Goal: Information Seeking & Learning: Learn about a topic

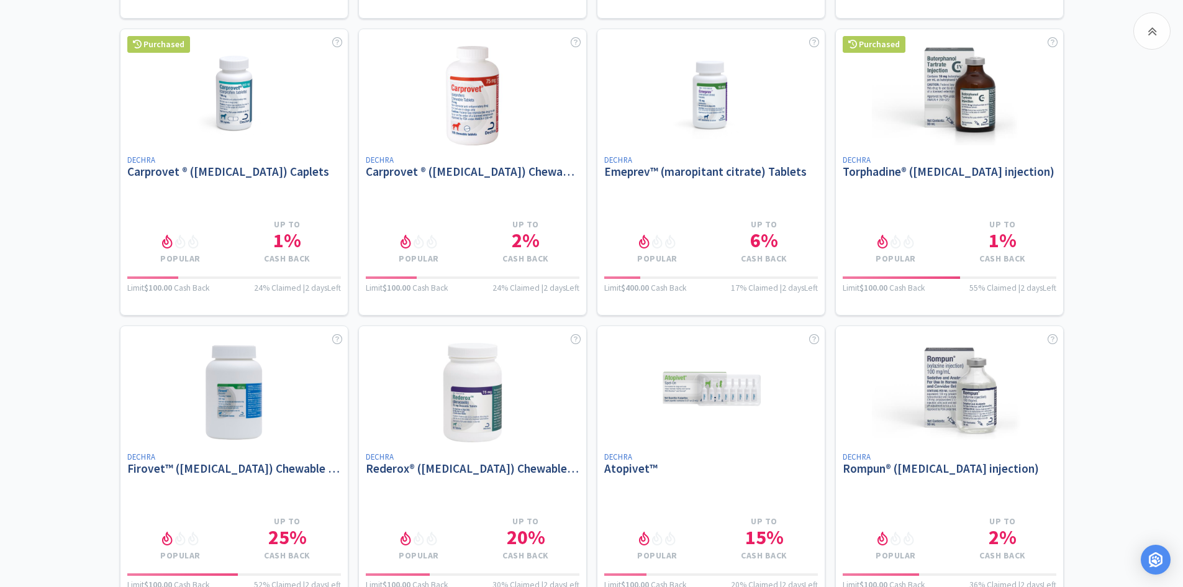
scroll to position [4783, 0]
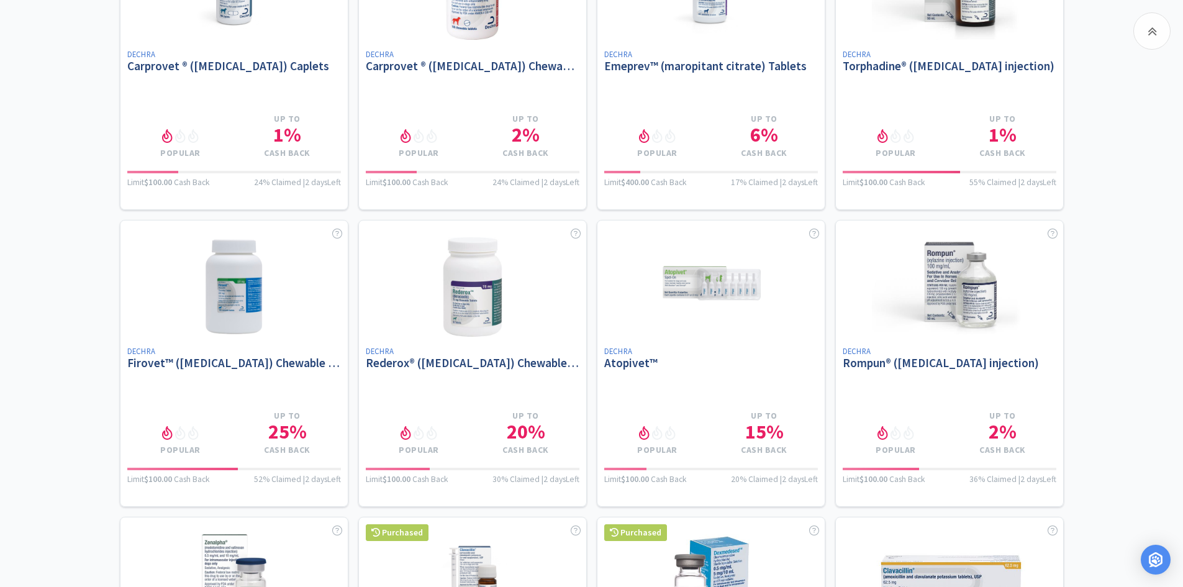
scroll to position [5032, 0]
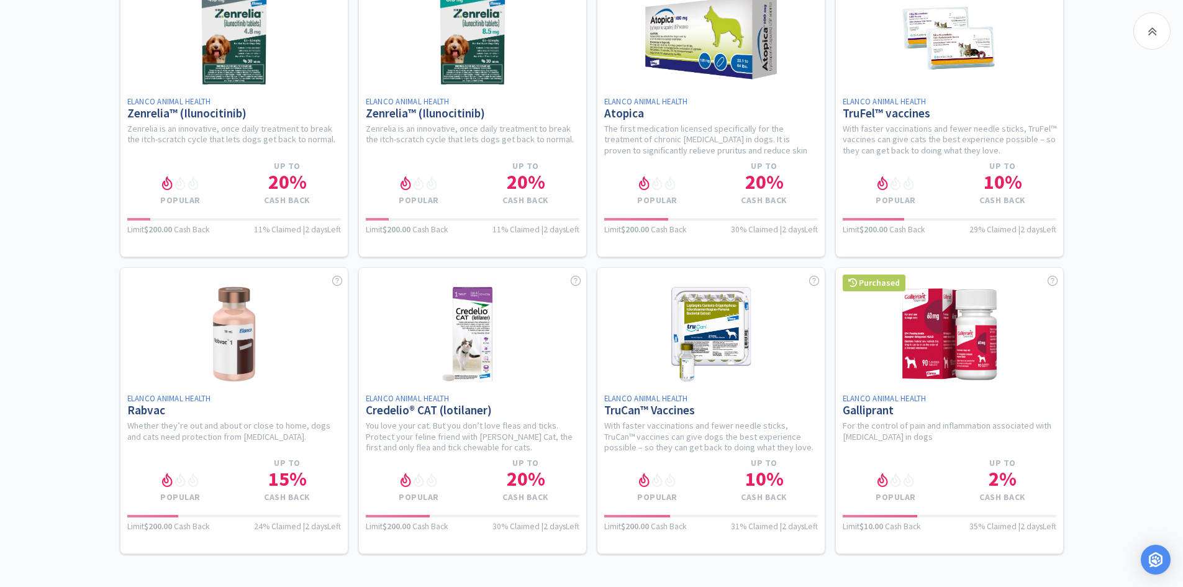
scroll to position [8085, 0]
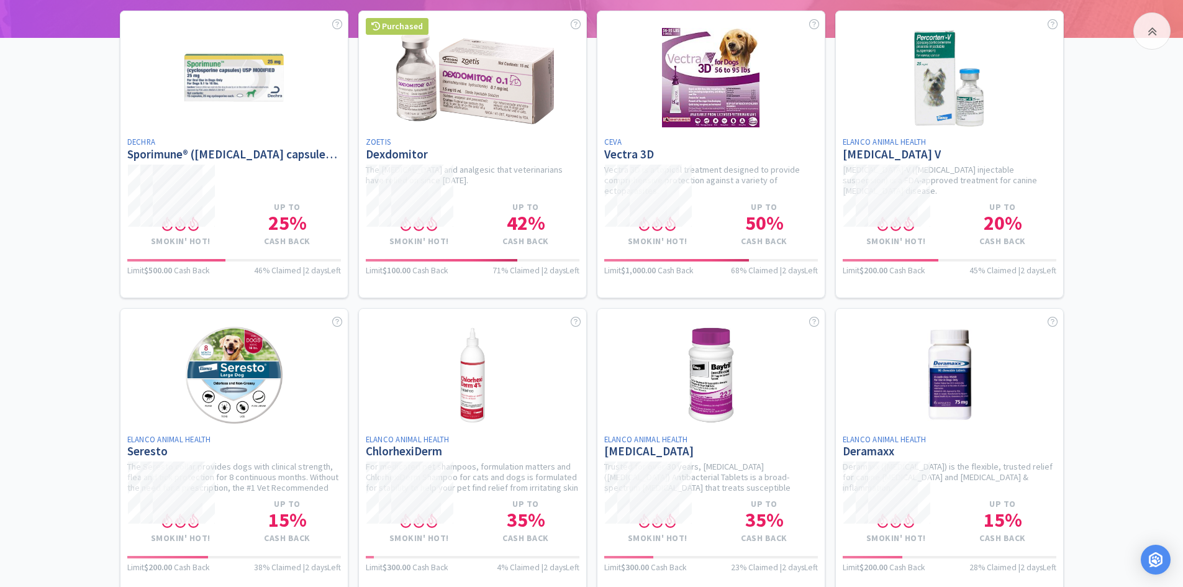
scroll to position [0, 0]
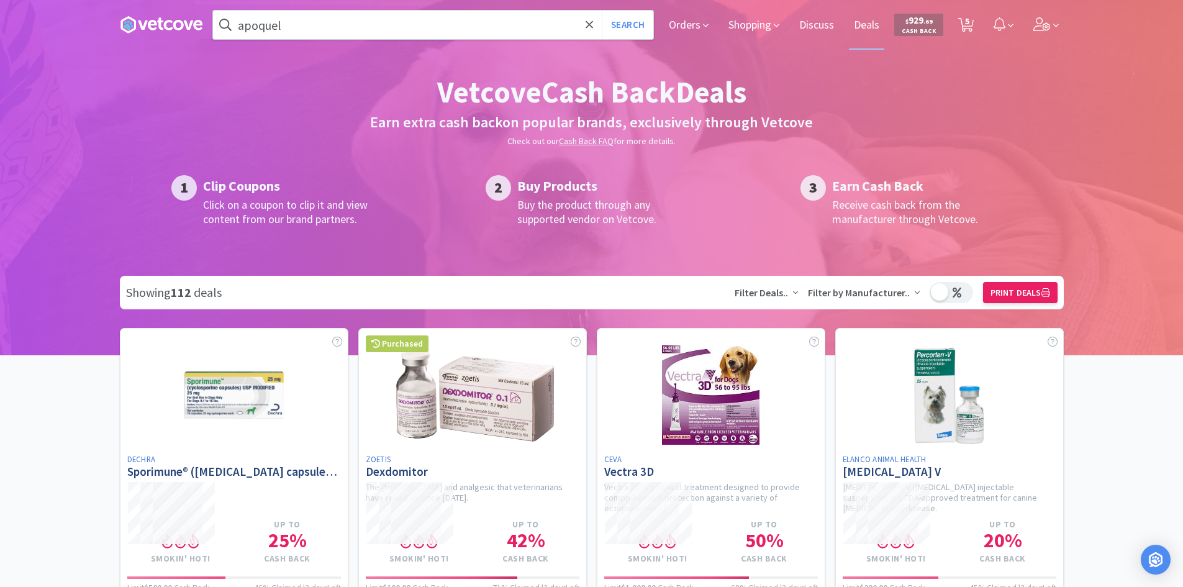
click at [584, 118] on h2 "Earn extra cash back on popular brands, exclusively through Vetcove" at bounding box center [592, 123] width 944 height 24
drag, startPoint x: 571, startPoint y: 119, endPoint x: 497, endPoint y: 123, distance: 74.7
click at [497, 123] on h2 "Earn extra cash back on popular brands, exclusively through Vetcove" at bounding box center [592, 123] width 944 height 24
